Goal: Navigation & Orientation: Find specific page/section

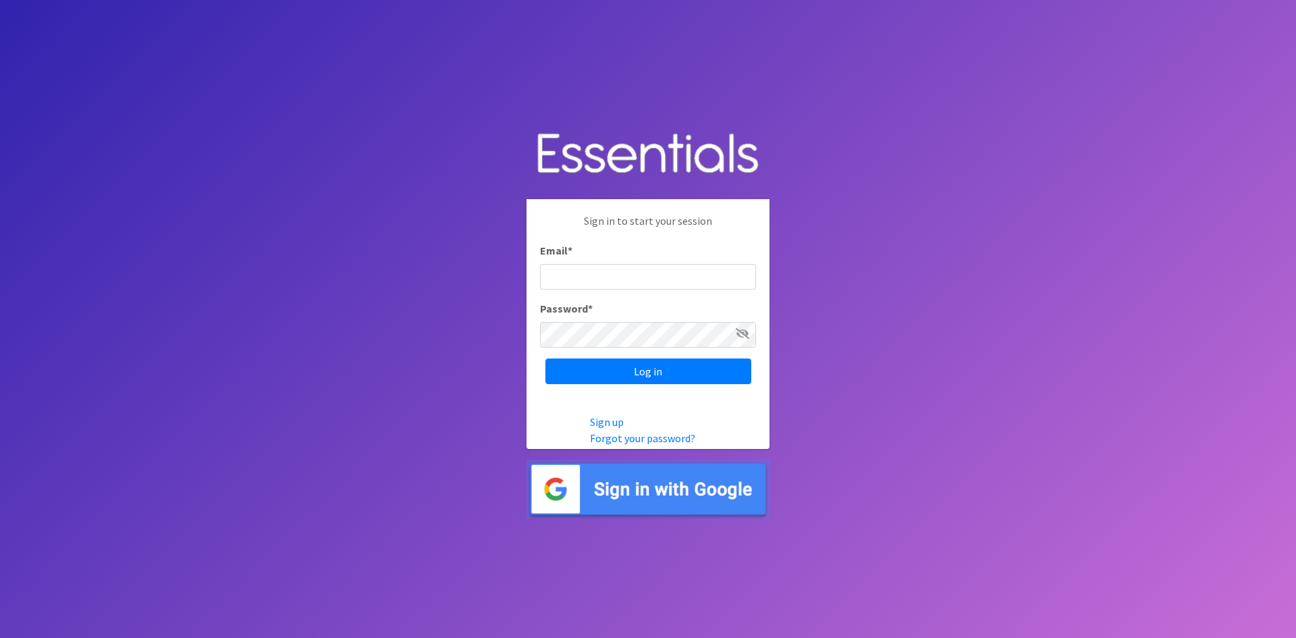
type input "analisacantu@austindiapers.org"
click at [545, 358] on input "Log in" at bounding box center [648, 371] width 206 height 26
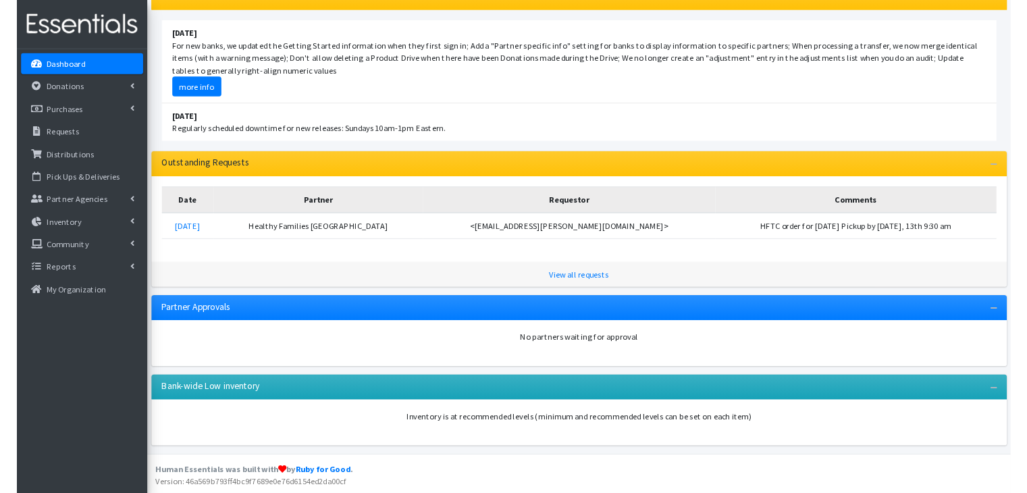
scroll to position [150, 0]
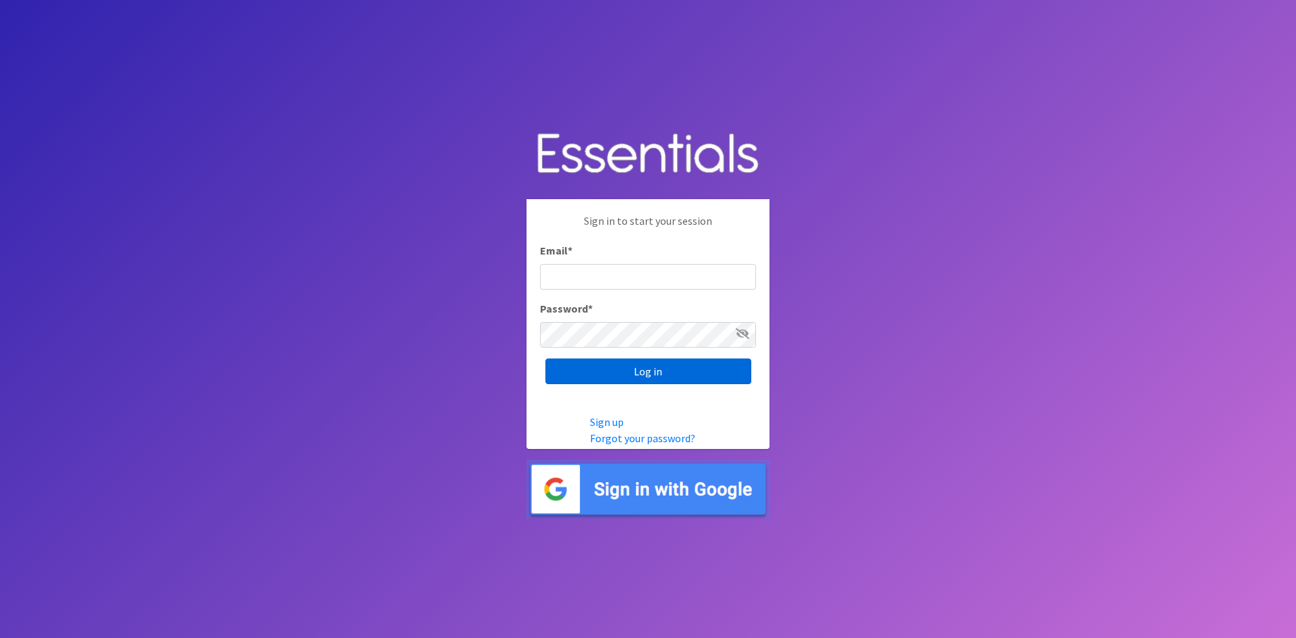
type input "analisacantu@austindiapers.org"
click at [683, 365] on input "Log in" at bounding box center [648, 371] width 206 height 26
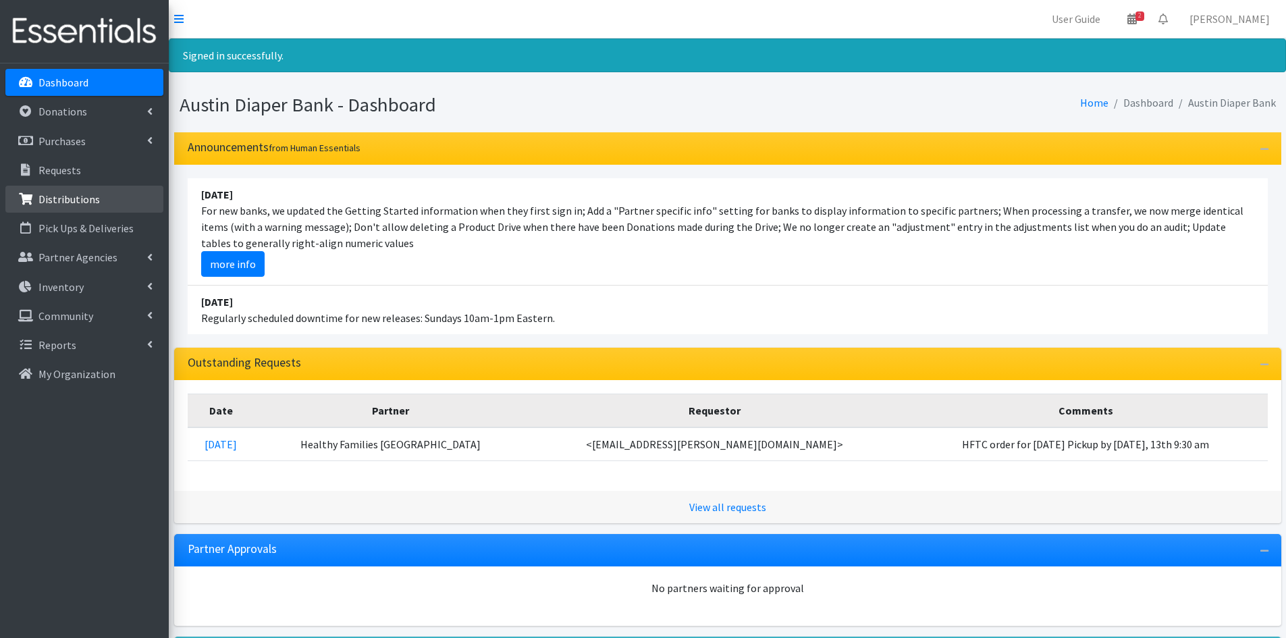
click at [87, 202] on p "Distributions" at bounding box center [68, 199] width 61 height 14
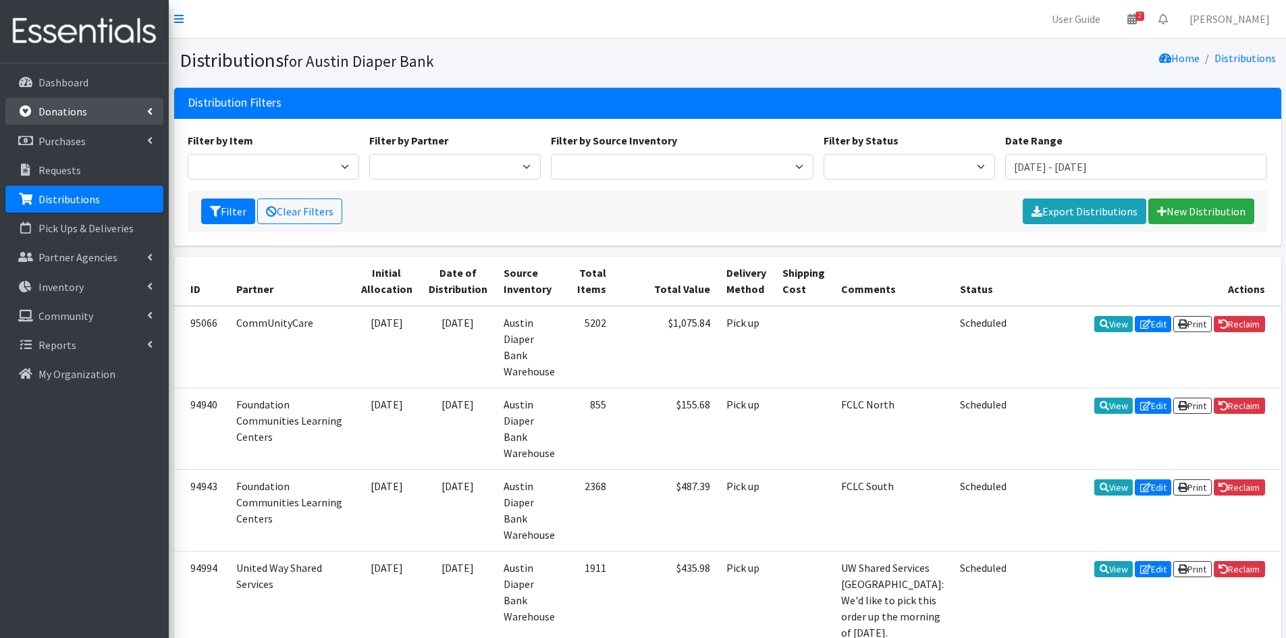
click at [84, 107] on p "Donations" at bounding box center [62, 112] width 49 height 14
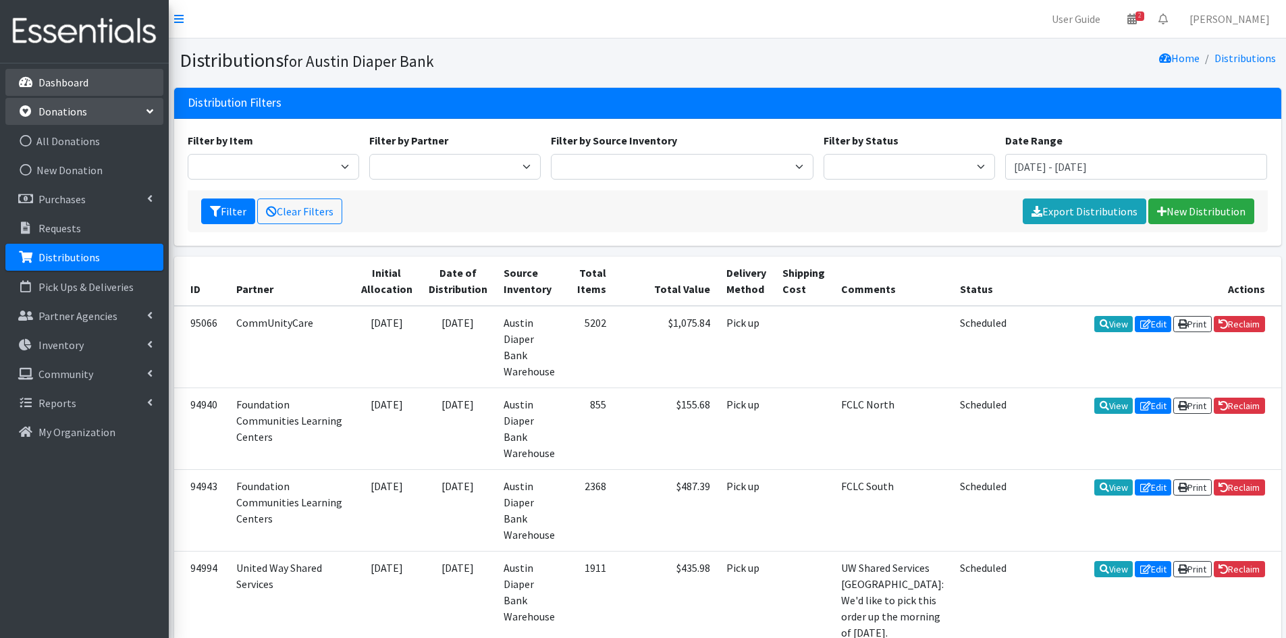
click at [76, 88] on p "Dashboard" at bounding box center [63, 83] width 50 height 14
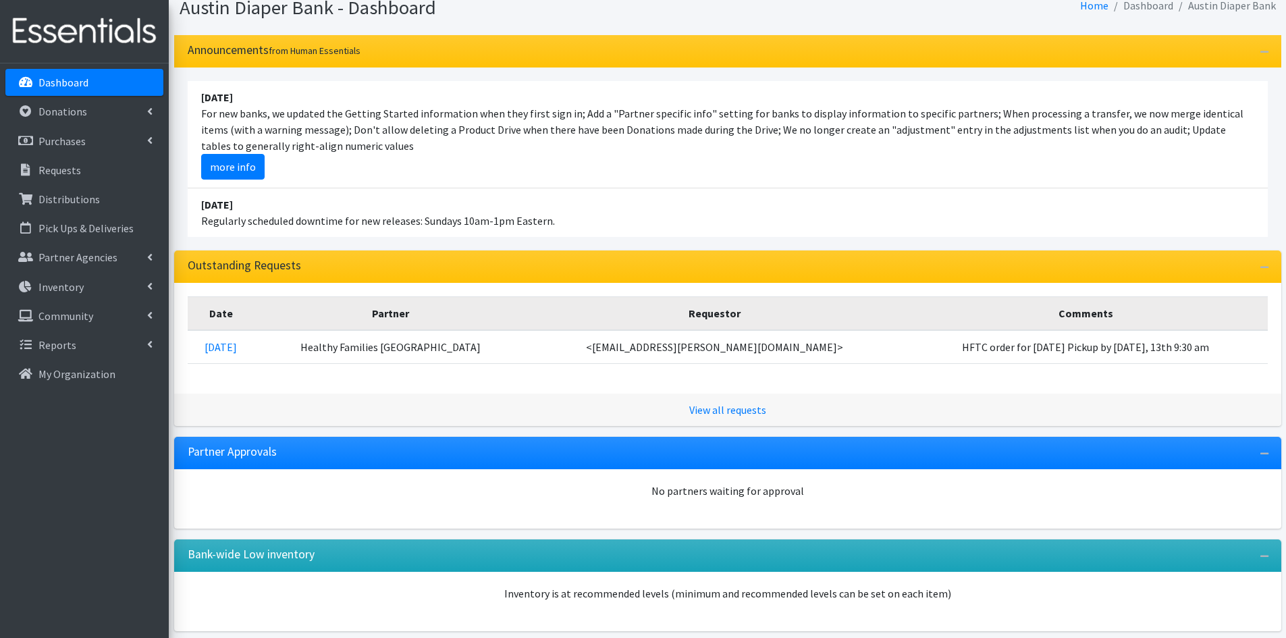
scroll to position [107, 0]
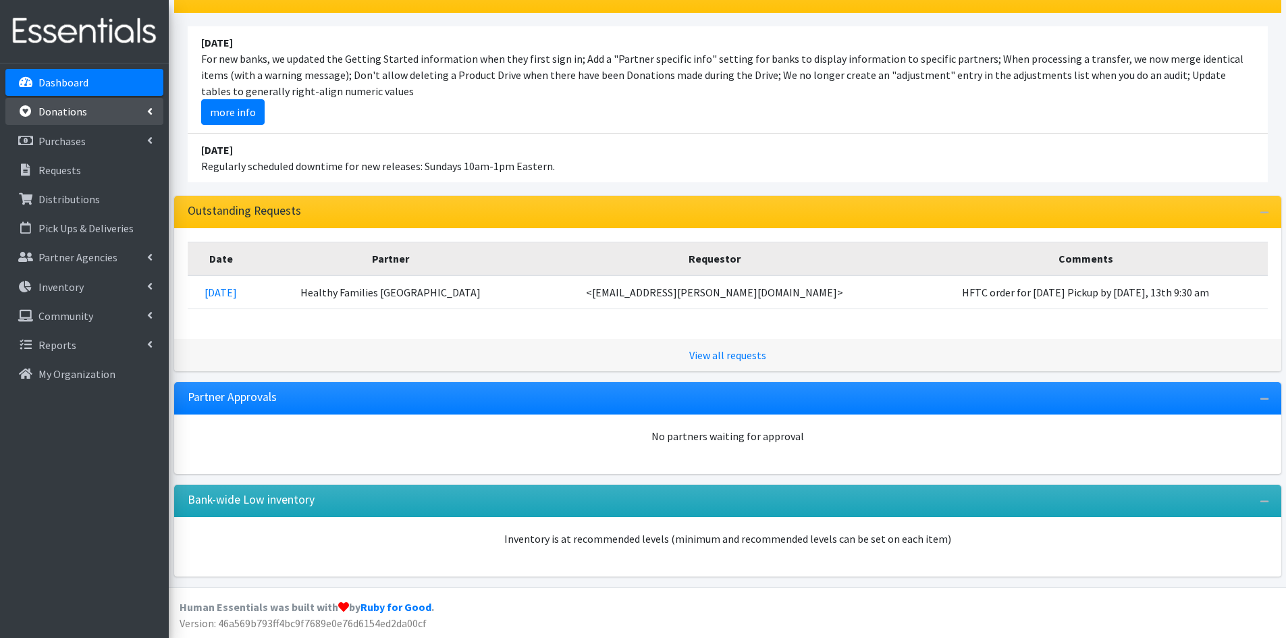
click at [51, 117] on p "Donations" at bounding box center [62, 112] width 49 height 14
click at [95, 345] on link "Inventory" at bounding box center [84, 344] width 158 height 27
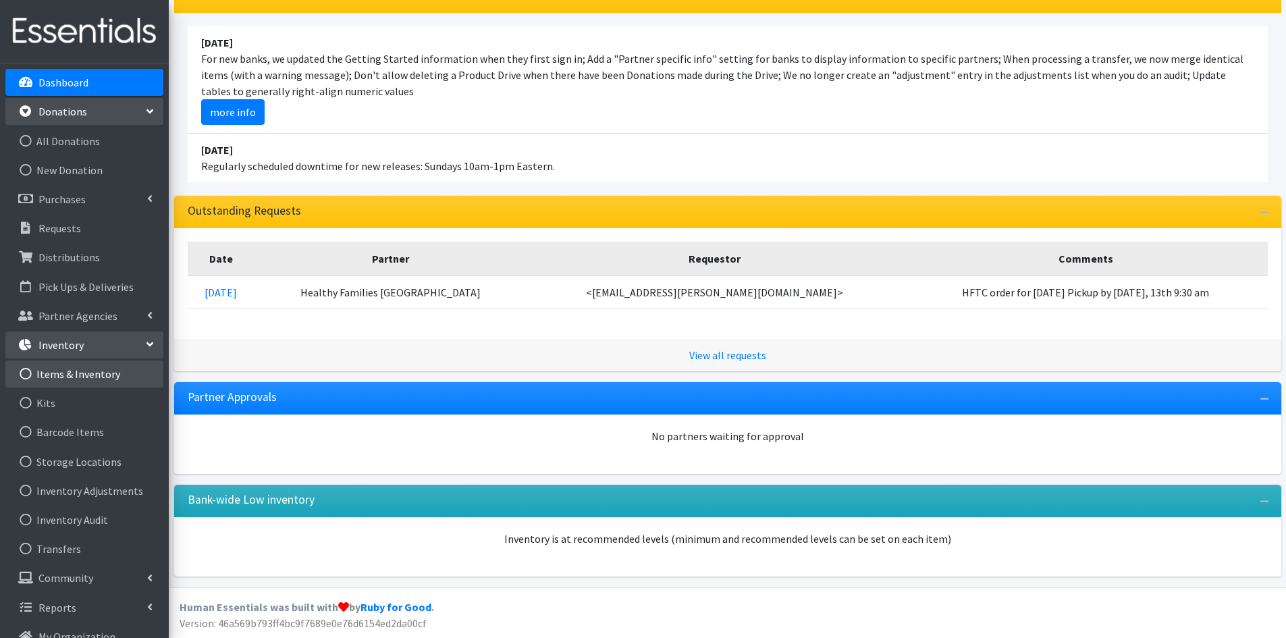
click at [98, 375] on link "Items & Inventory" at bounding box center [84, 373] width 158 height 27
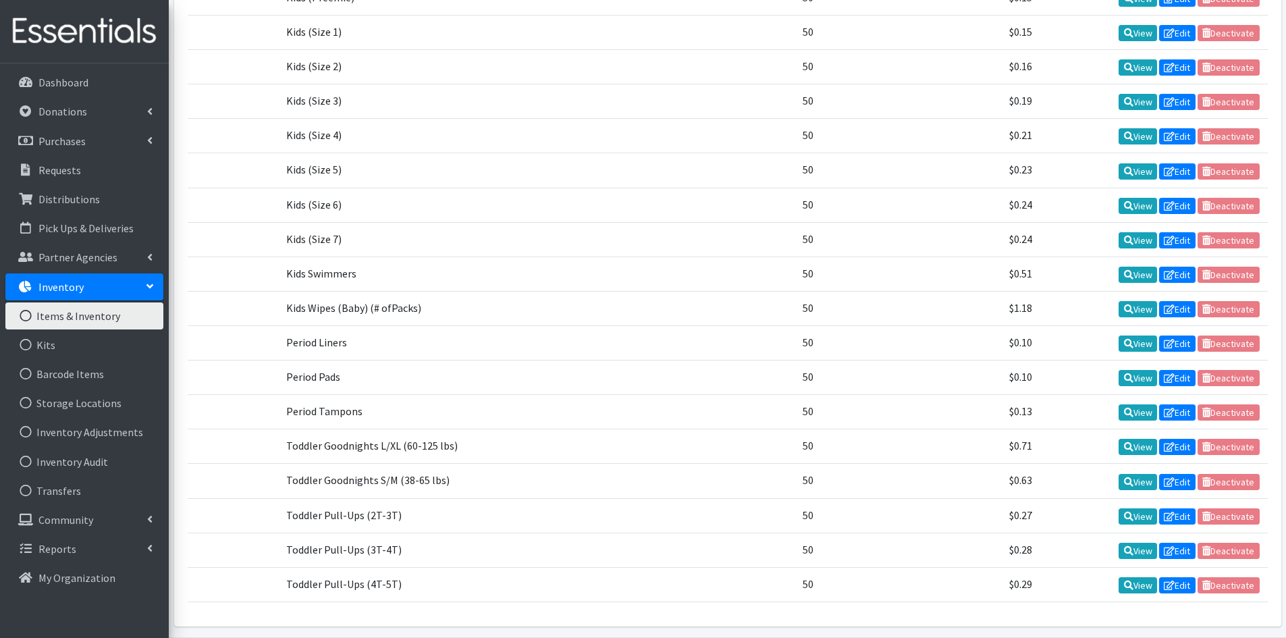
scroll to position [546, 0]
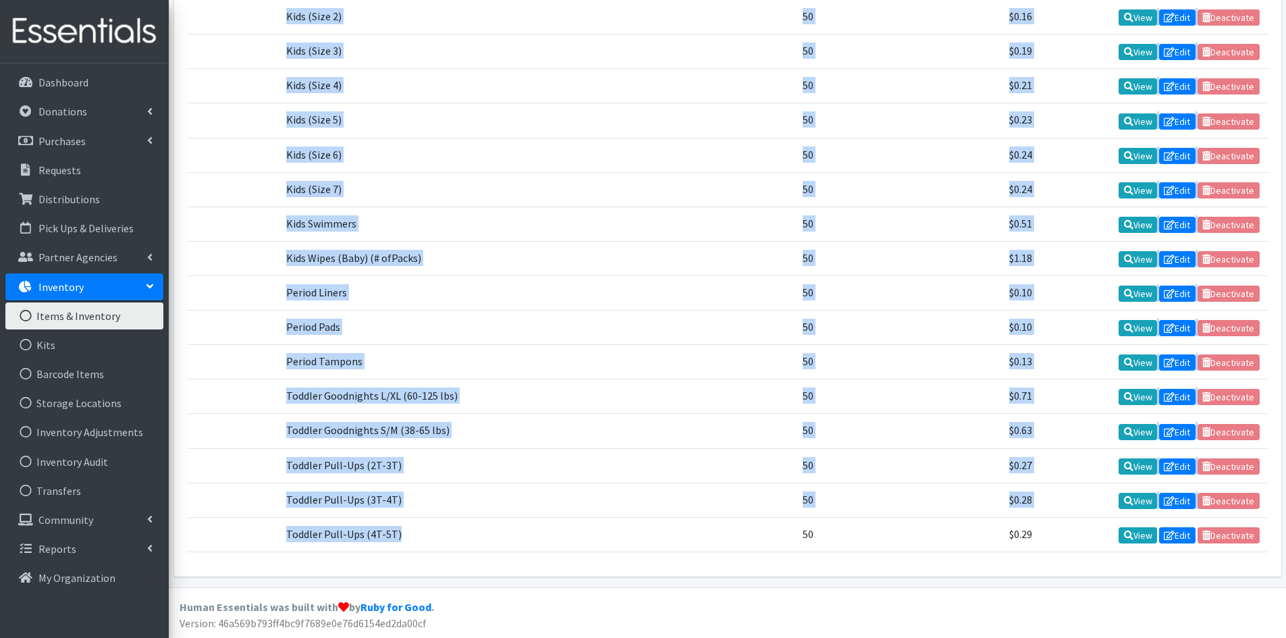
drag, startPoint x: 209, startPoint y: 183, endPoint x: 441, endPoint y: 529, distance: 416.4
click at [441, 529] on tbody "Baby Formula 50 $32.31 View Edit Deactivate Kids (Newborn) 50 $0.15 View Edit D…" at bounding box center [728, 207] width 1080 height 691
copy tbody "Kids (Newborn) 50 $0.15 View Edit Deactivate Kids (Preemie) 50 $0.15 View Edit …"
click at [609, 292] on td at bounding box center [592, 292] width 87 height 34
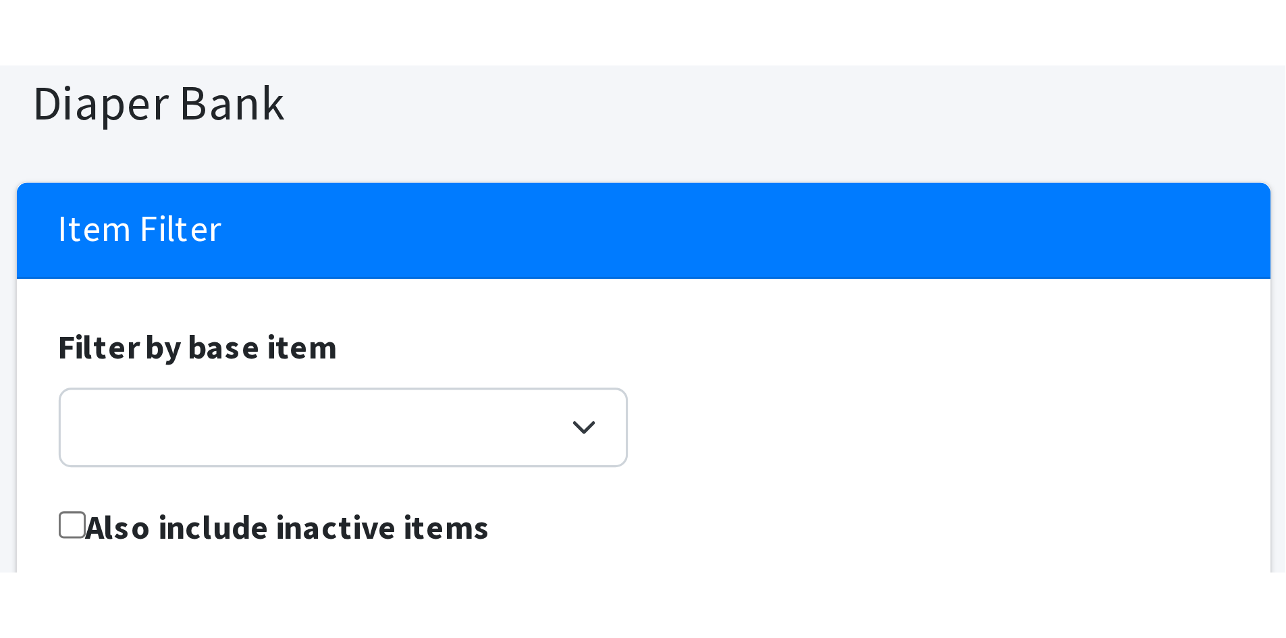
scroll to position [74, 0]
